Goal: Task Accomplishment & Management: Use online tool/utility

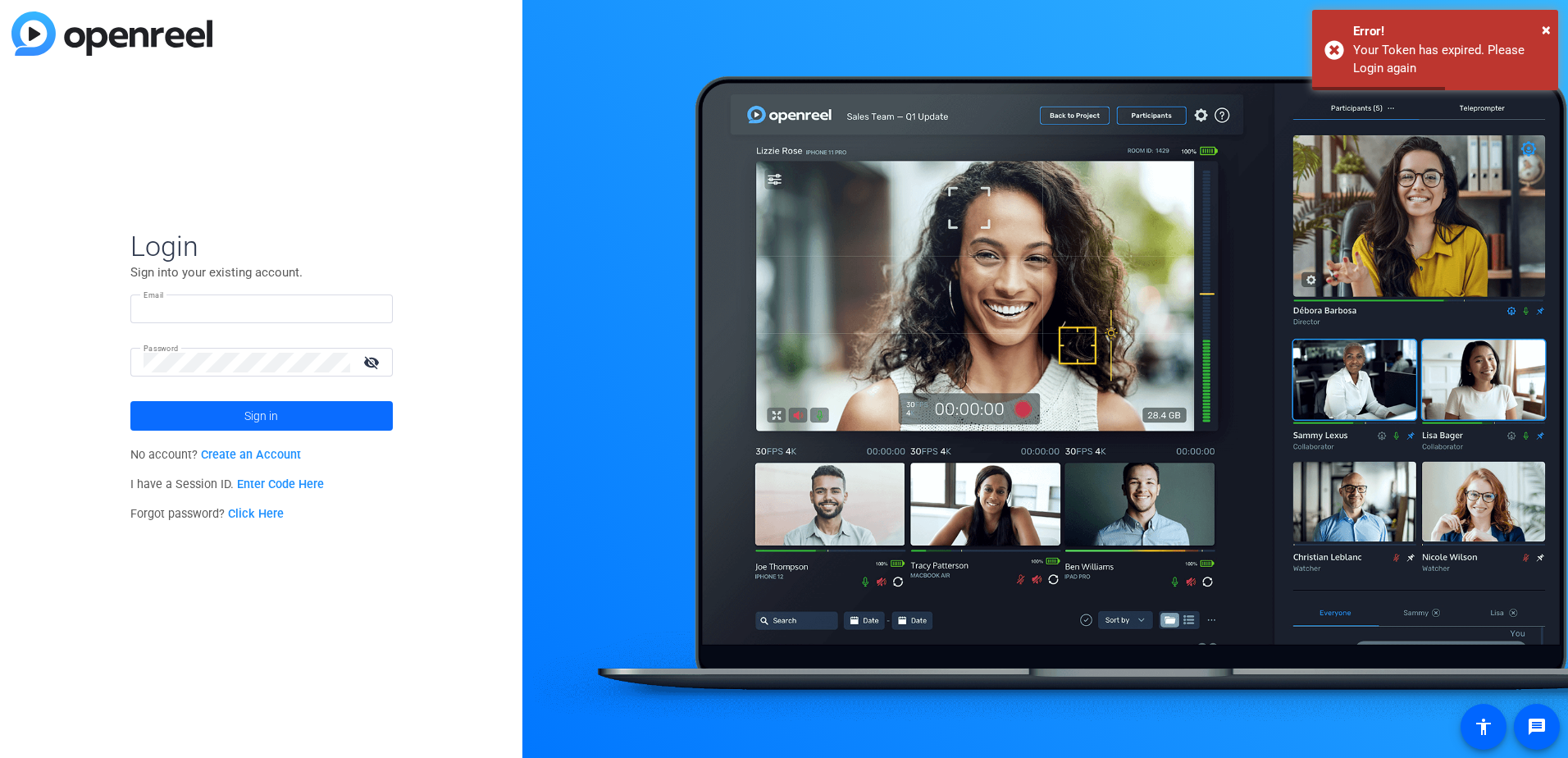
type input "[PERSON_NAME][EMAIL_ADDRESS][PERSON_NAME][DOMAIN_NAME]"
click at [250, 421] on span "Sign in" at bounding box center [261, 416] width 34 height 41
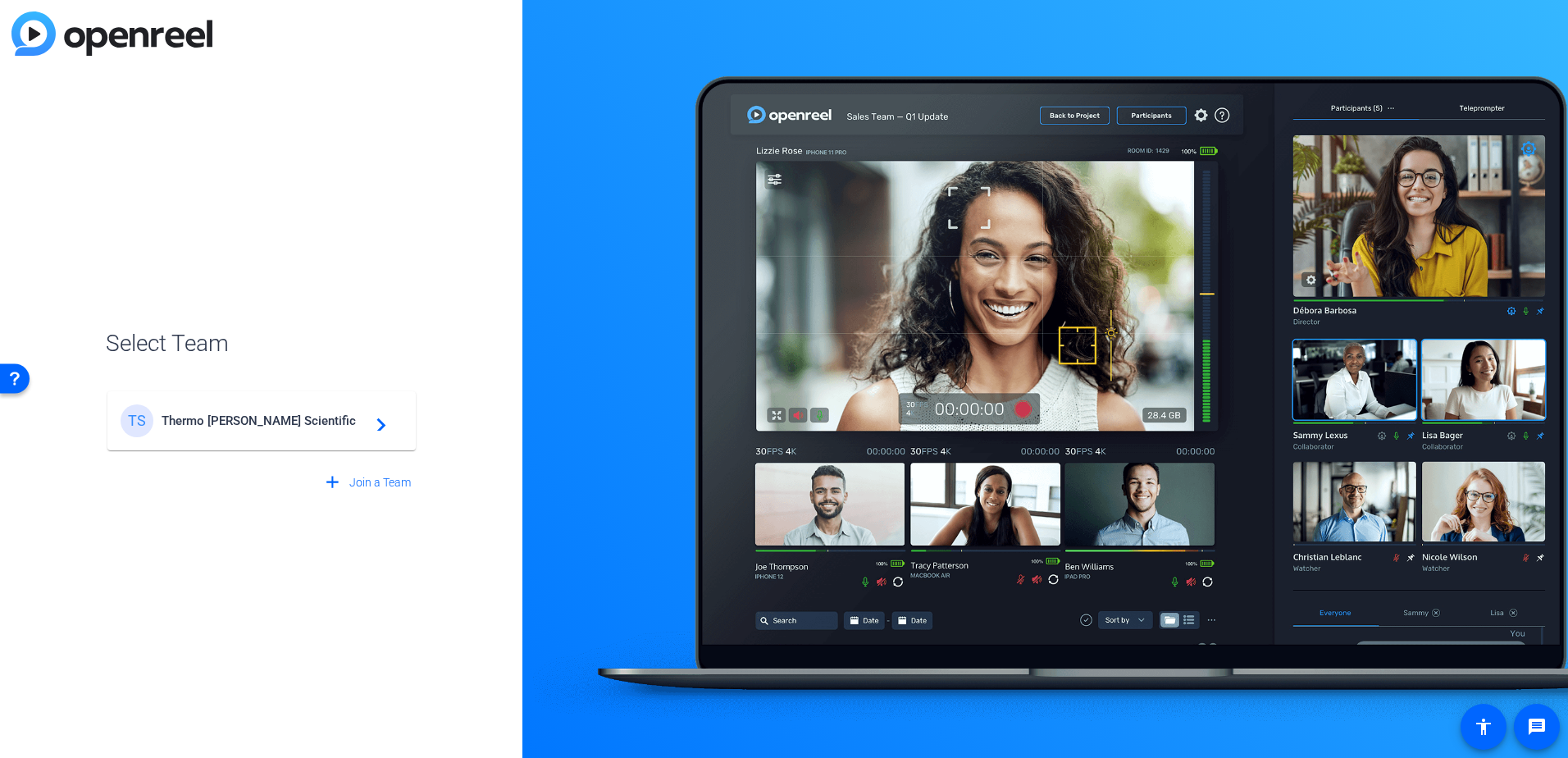
click at [257, 424] on span "Thermo [PERSON_NAME] Scientific" at bounding box center [264, 421] width 205 height 15
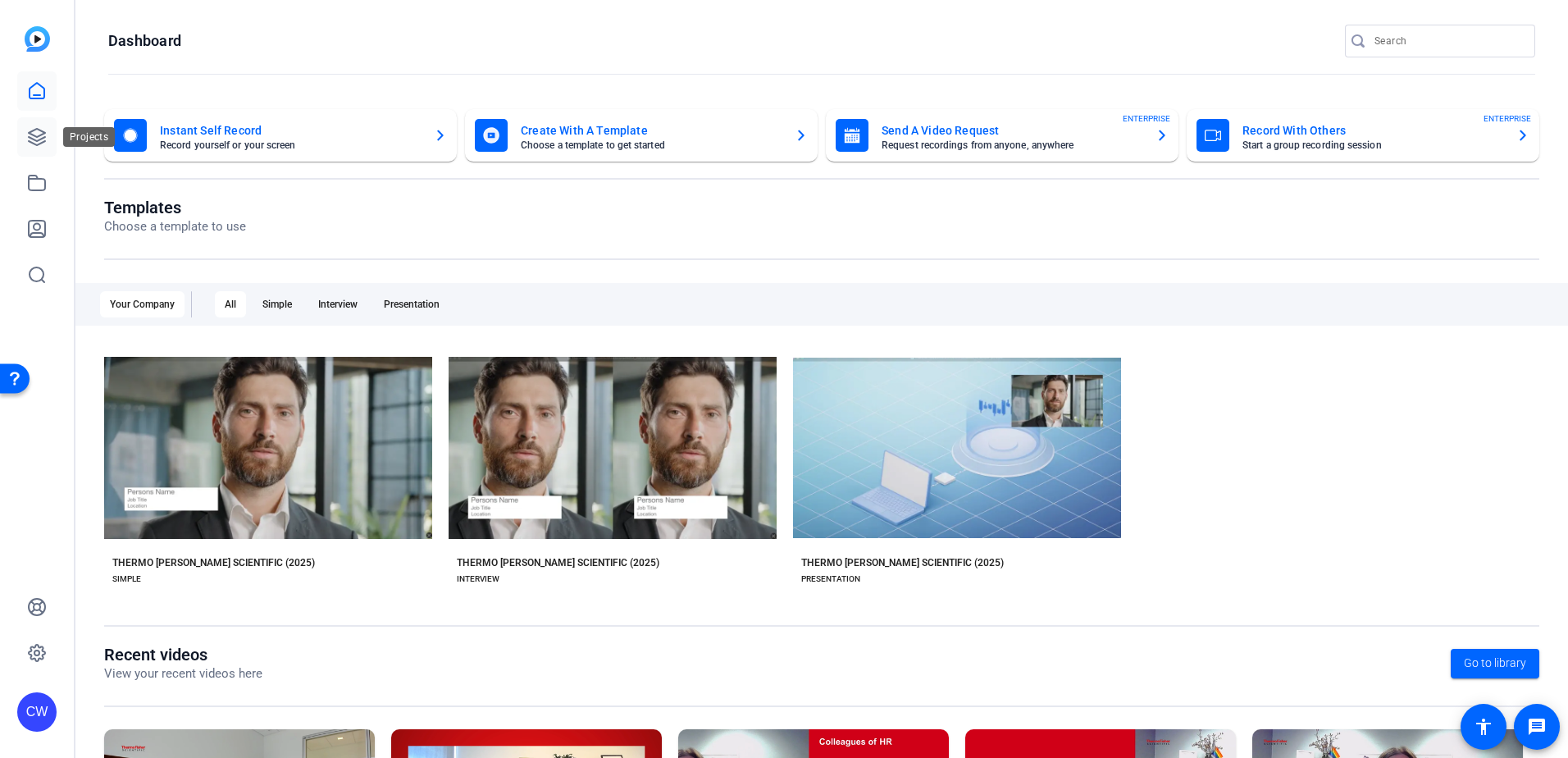
click at [33, 133] on icon at bounding box center [37, 137] width 20 height 20
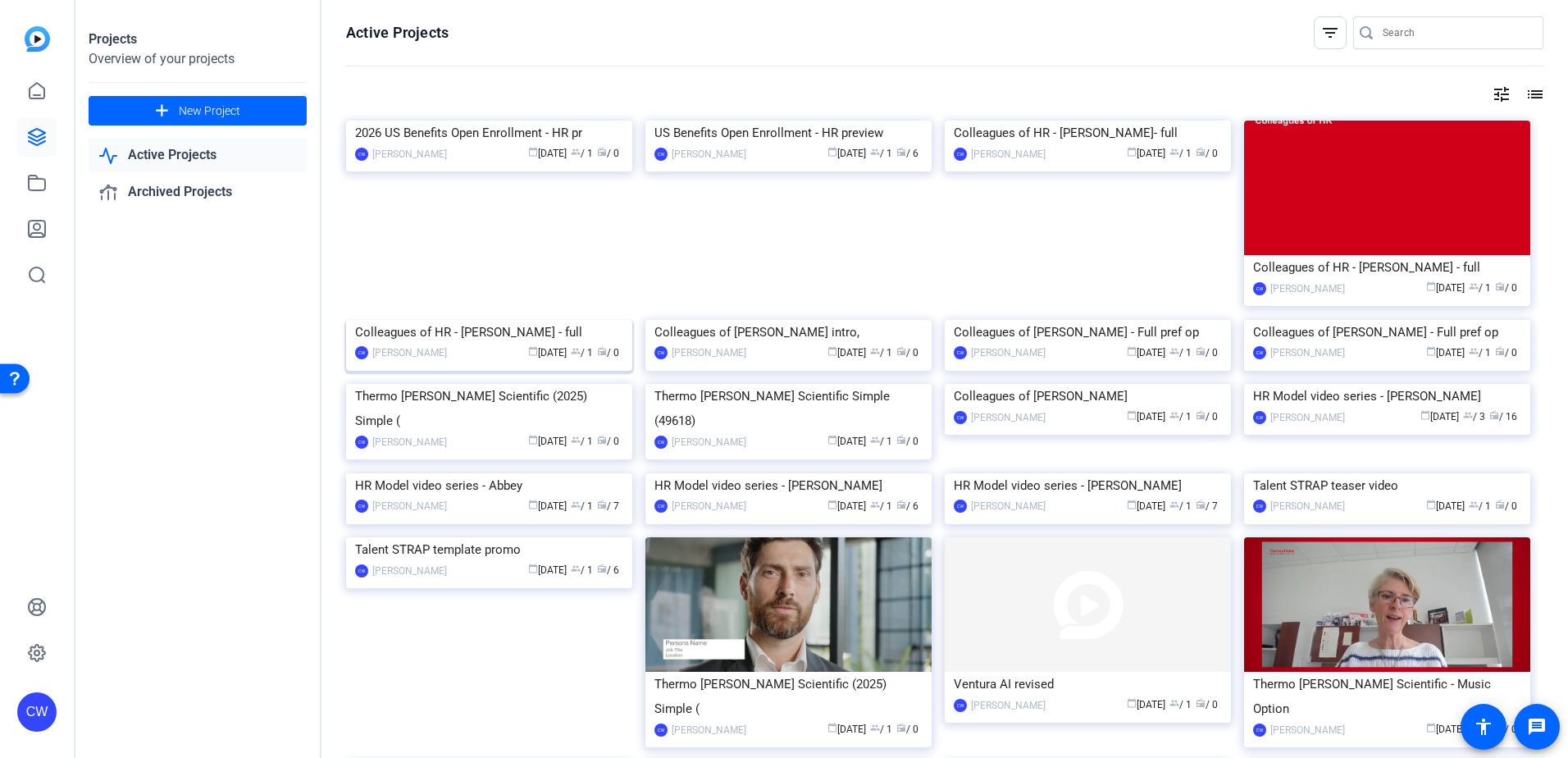
click at [470, 344] on div "Colleagues of HR - [PERSON_NAME] - full" at bounding box center [489, 333] width 268 height 25
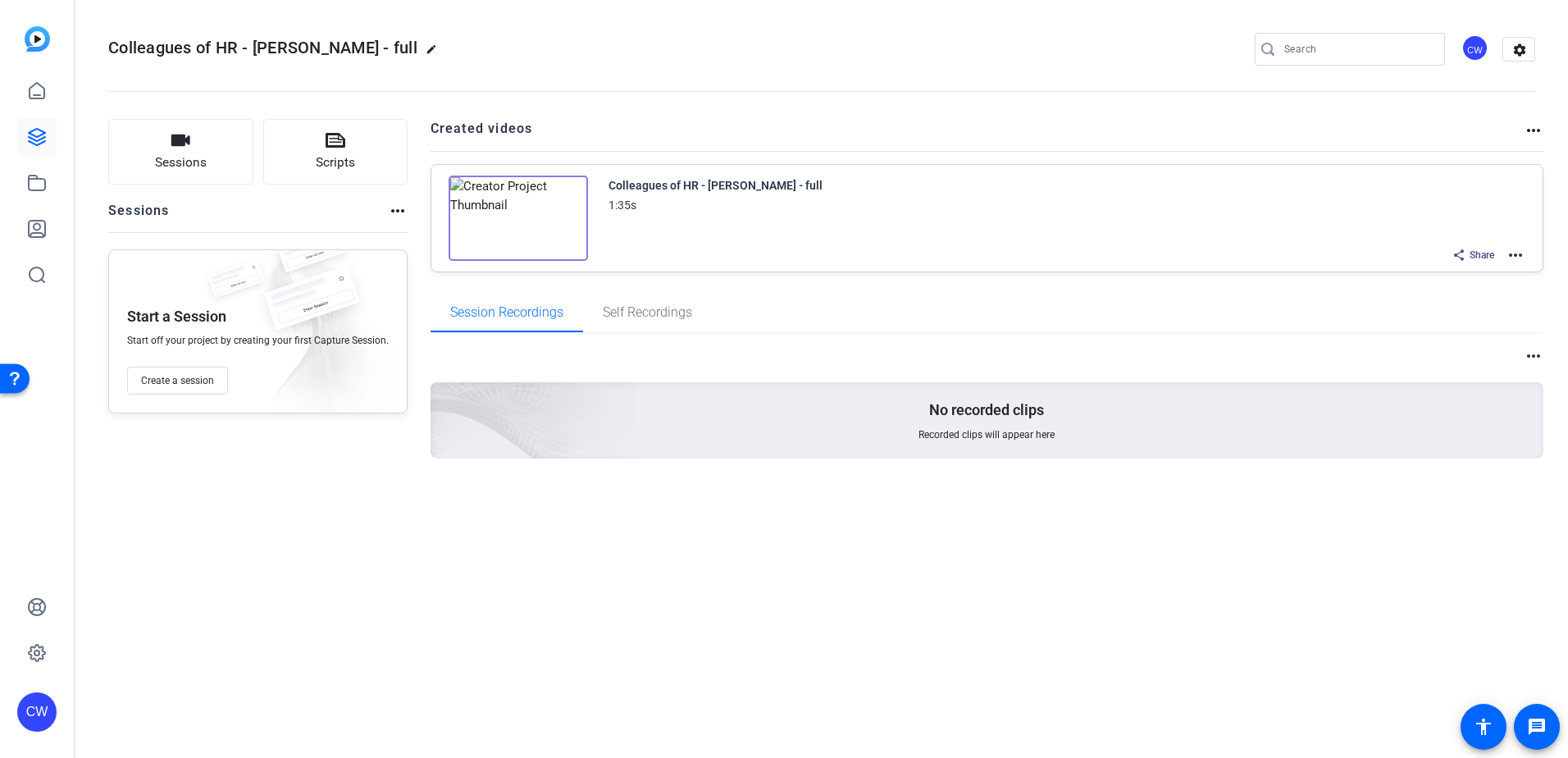
click at [397, 209] on mat-icon "more_horiz" at bounding box center [398, 211] width 20 height 20
click at [1527, 122] on div at bounding box center [784, 379] width 1568 height 758
click at [1534, 122] on mat-icon "more_horiz" at bounding box center [1534, 131] width 20 height 20
click at [1534, 124] on div at bounding box center [784, 379] width 1568 height 758
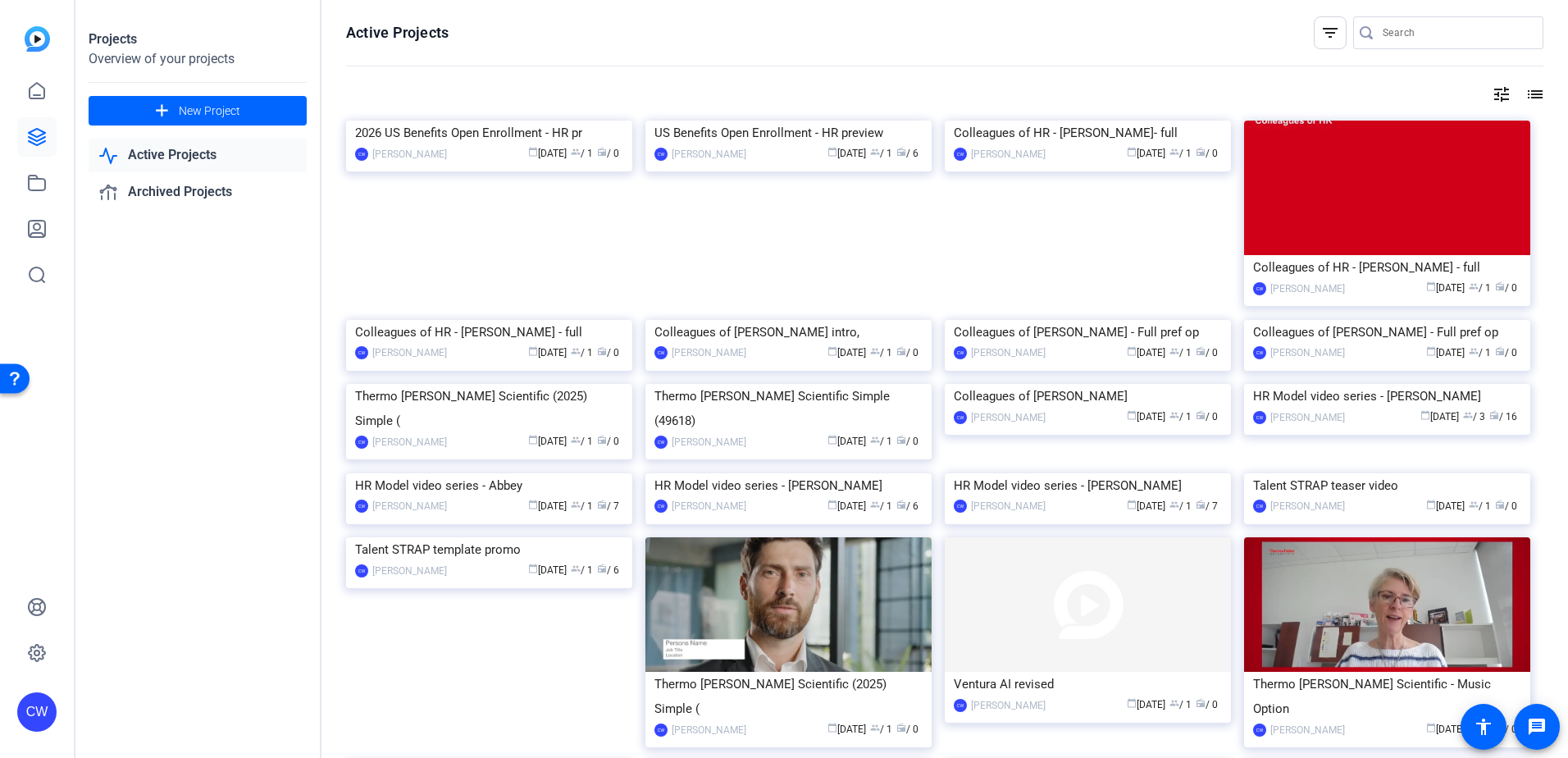
drag, startPoint x: 568, startPoint y: 465, endPoint x: 499, endPoint y: 464, distance: 69.0
click at [499, 344] on div "Colleagues of HR - [PERSON_NAME] - full" at bounding box center [489, 333] width 268 height 25
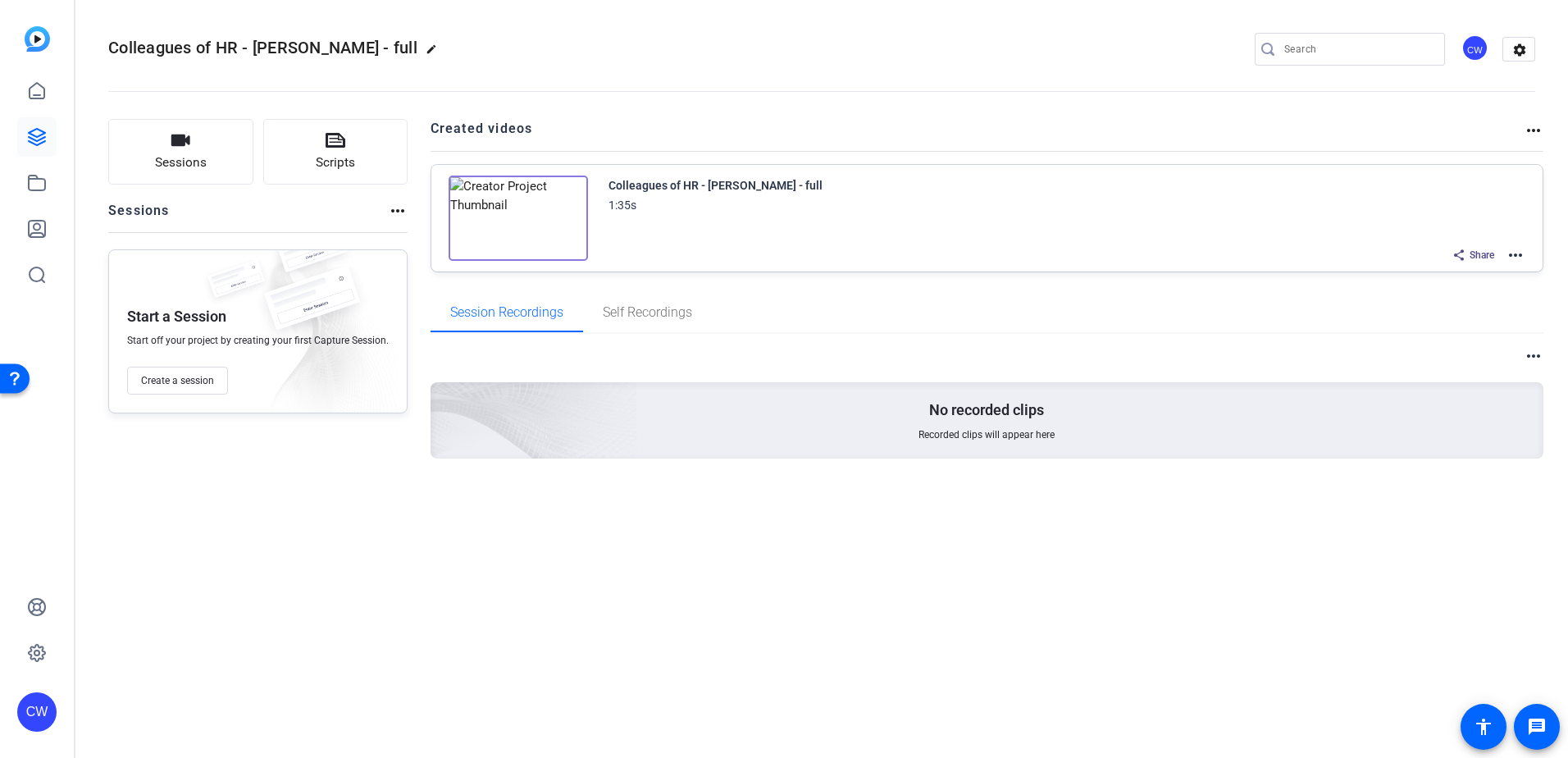
click at [1536, 351] on mat-icon "more_horiz" at bounding box center [1534, 356] width 20 height 20
click at [1522, 301] on div at bounding box center [784, 379] width 1568 height 758
click at [1522, 45] on mat-icon "settings" at bounding box center [1520, 50] width 33 height 25
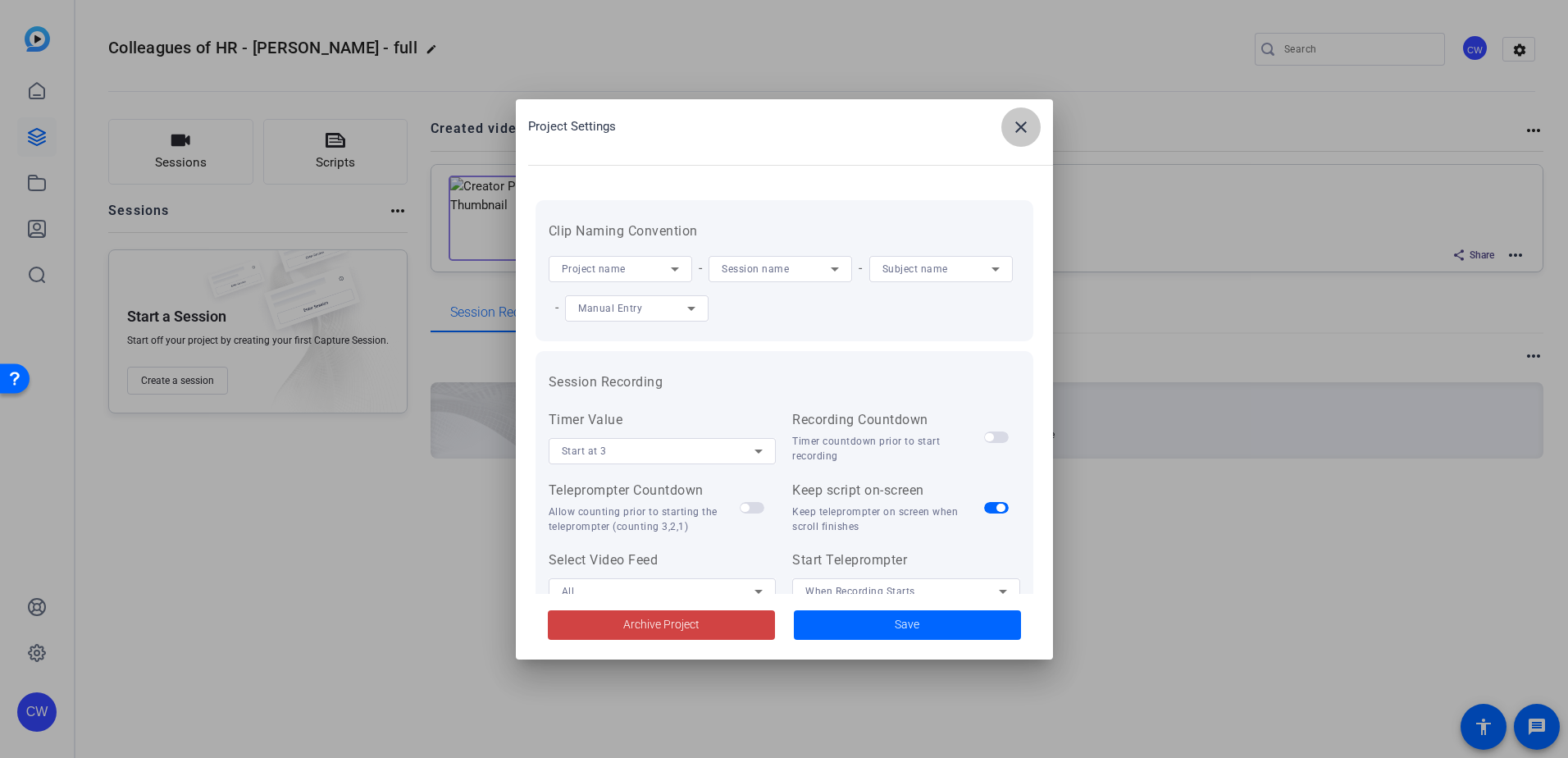
click at [1022, 127] on mat-icon "close" at bounding box center [1021, 127] width 20 height 20
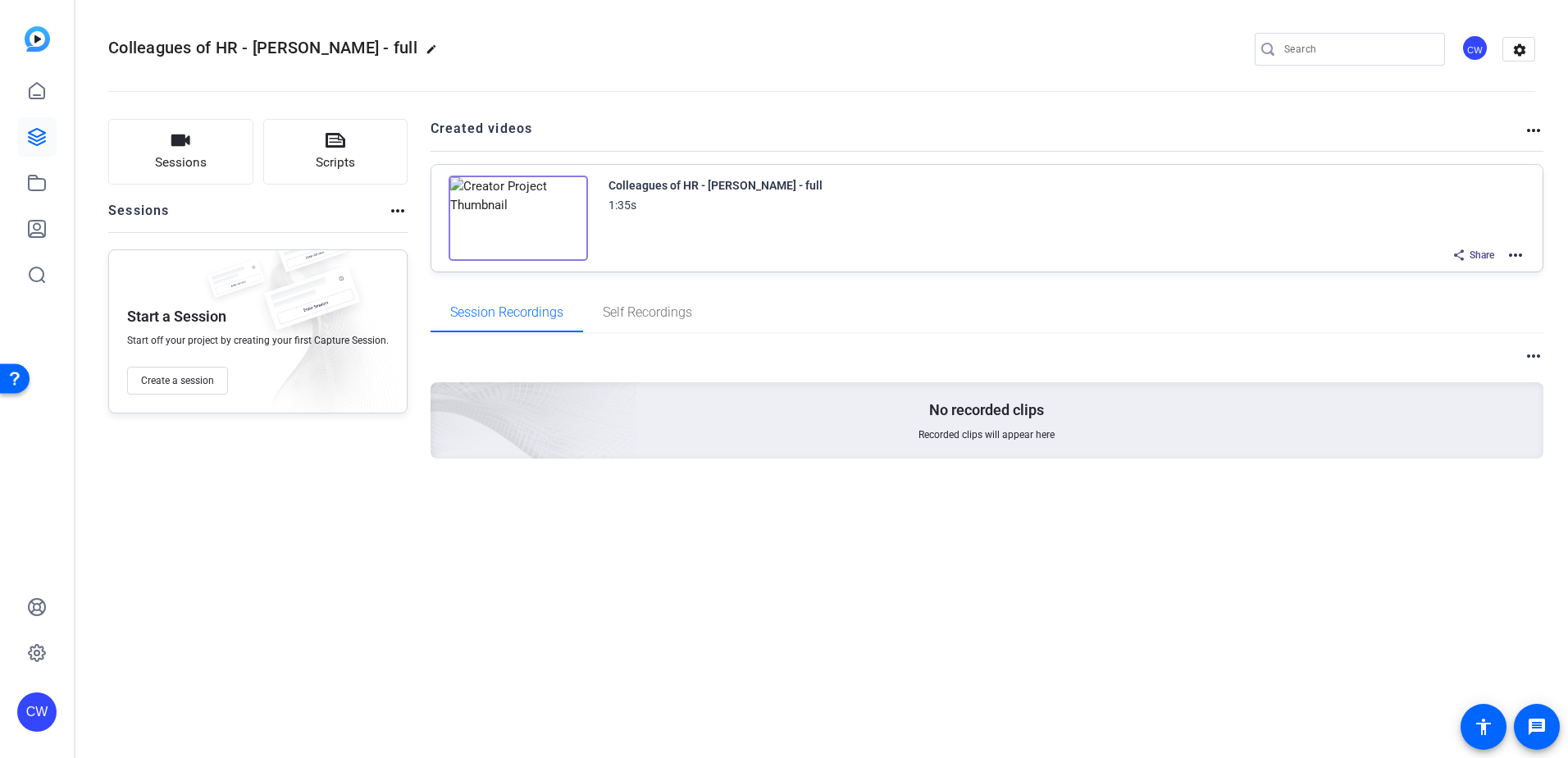
click at [1526, 252] on div "Colleagues of HR - [PERSON_NAME] - full 1:35s Share more_horiz" at bounding box center [987, 218] width 1112 height 107
click at [1522, 253] on mat-icon "more_horiz" at bounding box center [1516, 255] width 20 height 20
click at [1484, 314] on span "Duplicate in new Project" at bounding box center [1455, 316] width 114 height 20
click at [469, 46] on mat-icon "edit" at bounding box center [479, 54] width 20 height 20
click at [209, 52] on input "Colleagues of HR - Martinez - full - Cop" at bounding box center [175, 50] width 108 height 20
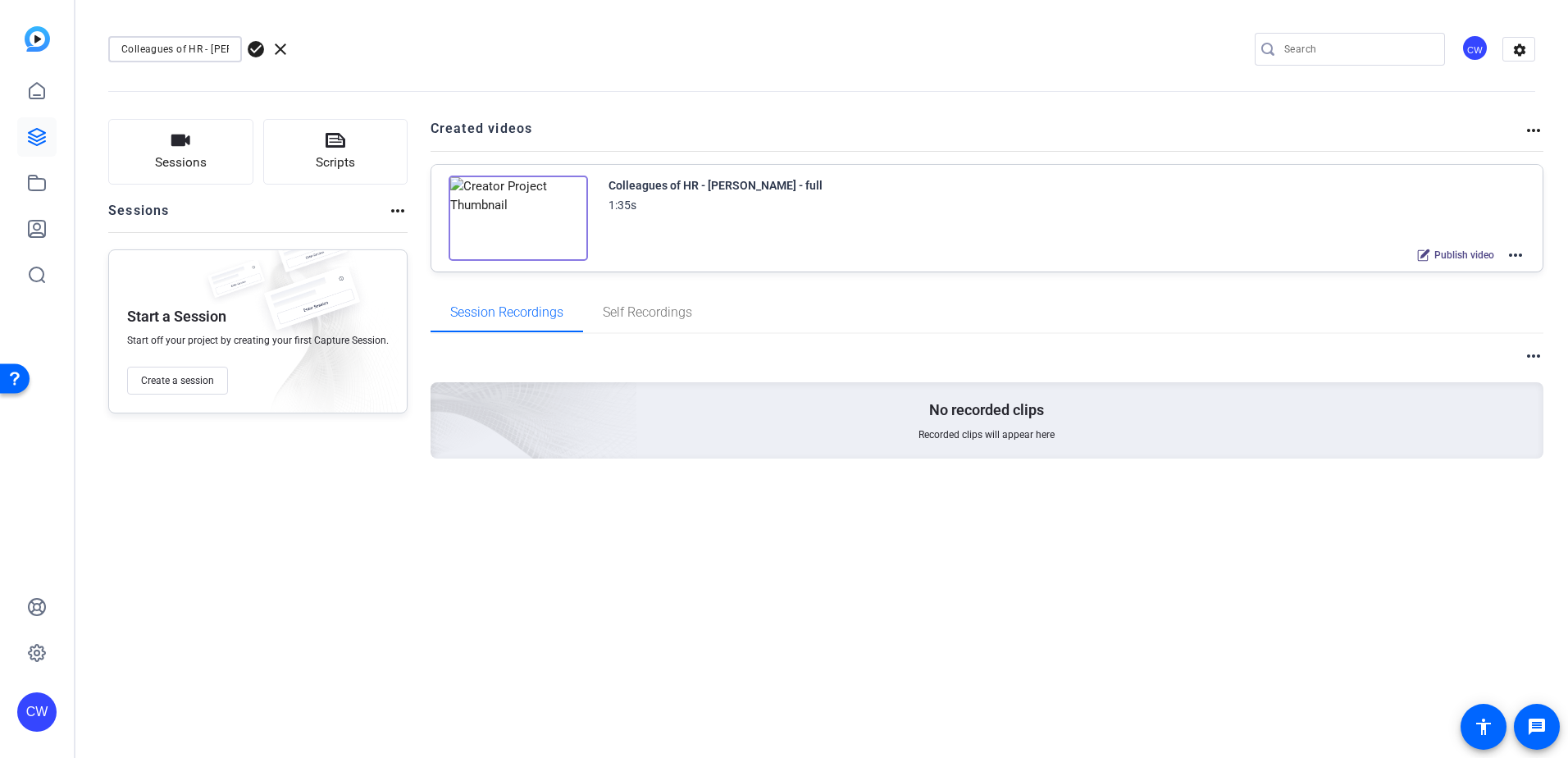
click at [209, 48] on input "Colleagues of HR - Martinez - full - Cop" at bounding box center [175, 50] width 108 height 20
click at [209, 46] on input "Colleagues of HR - Martinez - full - Cop" at bounding box center [175, 50] width 108 height 20
type input "editing test video"
click at [262, 35] on div "editing test video check_circle clear CW settings" at bounding box center [822, 50] width 1427 height 124
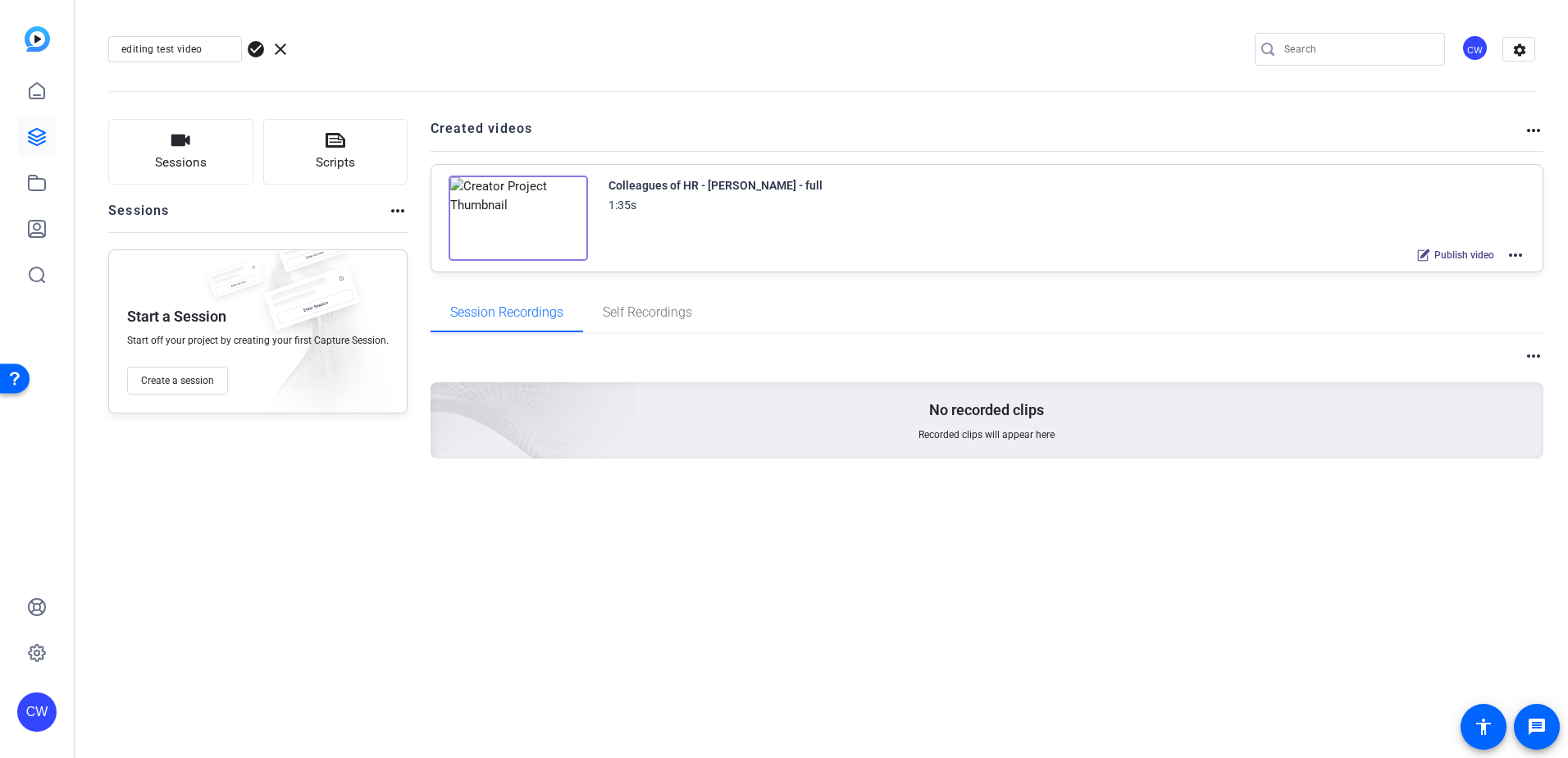
click at [257, 50] on span "check_circle" at bounding box center [256, 50] width 20 height 20
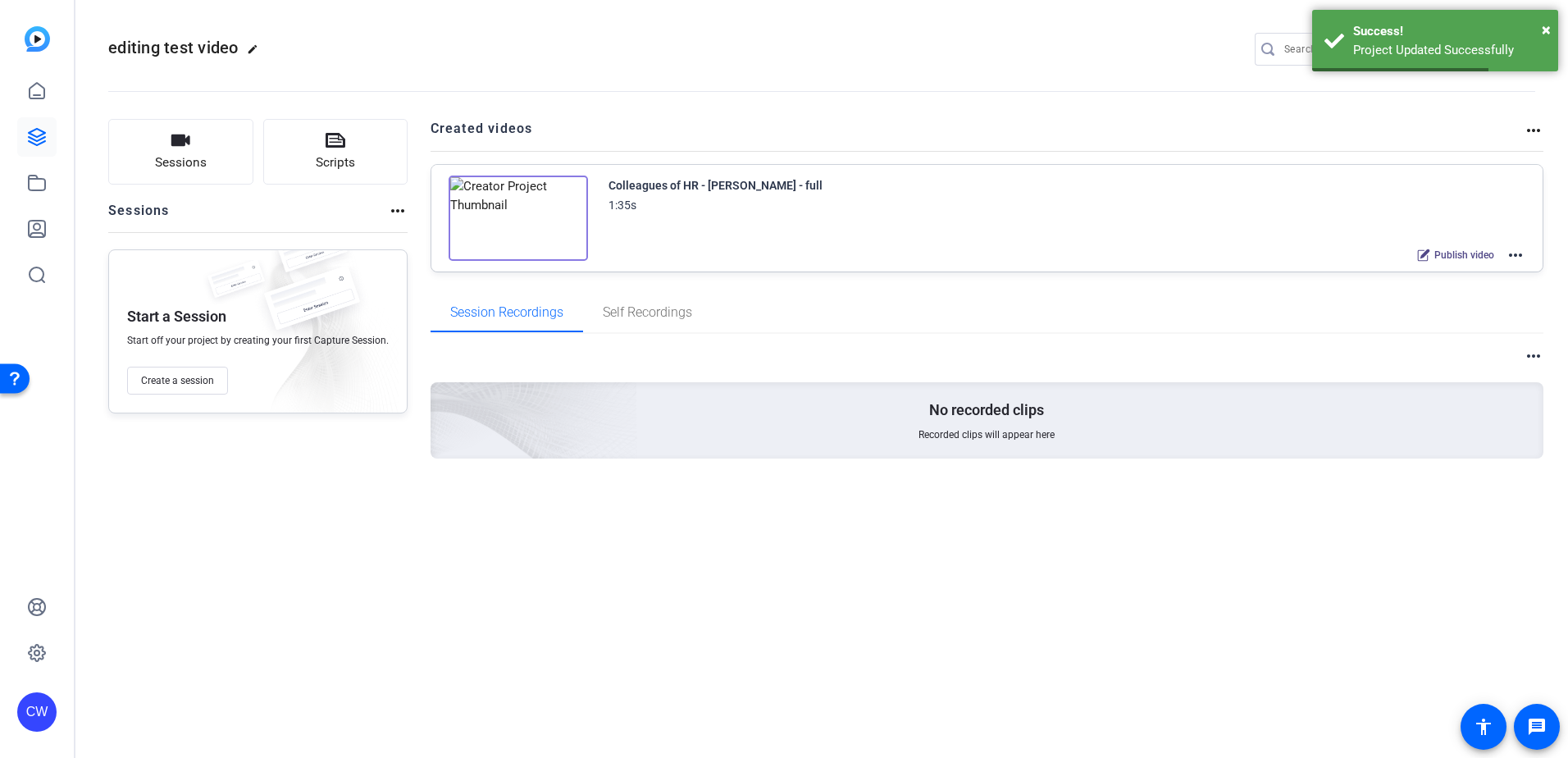
click at [1515, 255] on mat-icon "more_horiz" at bounding box center [1516, 255] width 20 height 20
click at [1481, 270] on span "Edit in Creator" at bounding box center [1455, 275] width 114 height 20
